Goal: Find specific page/section: Find specific page/section

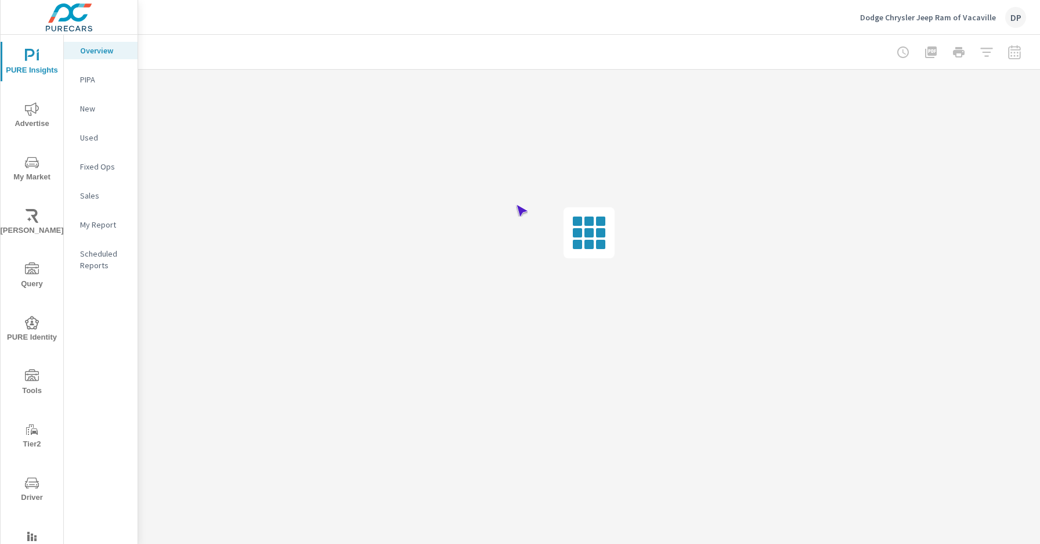
click at [30, 490] on span "Driver" at bounding box center [32, 490] width 56 height 28
